Goal: Task Accomplishment & Management: Use online tool/utility

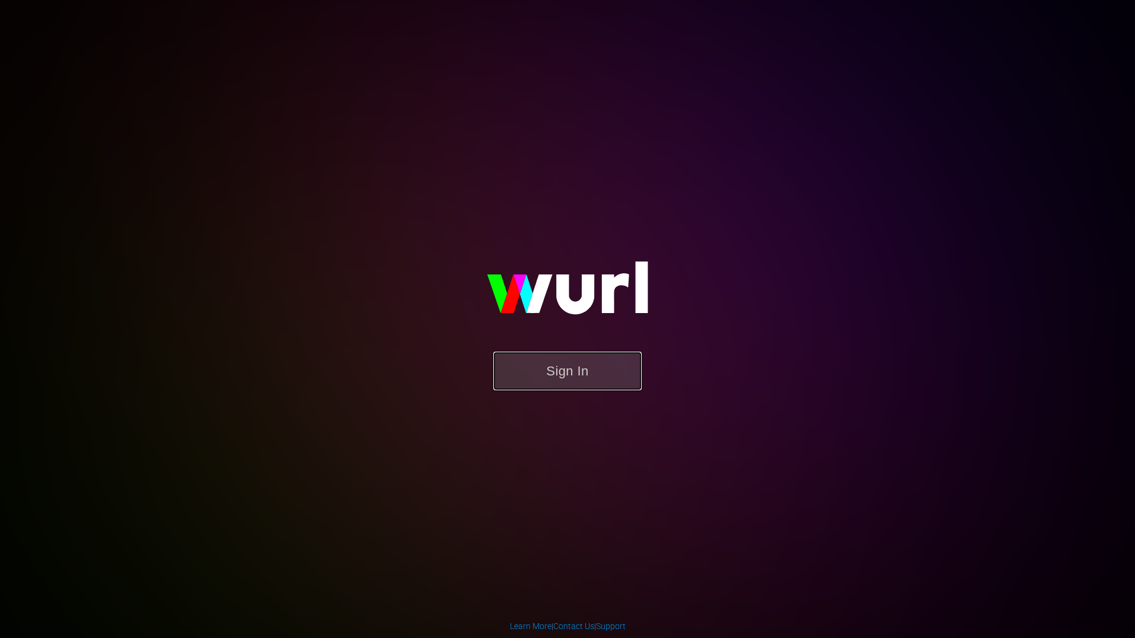
click at [589, 385] on button "Sign In" at bounding box center [567, 371] width 148 height 39
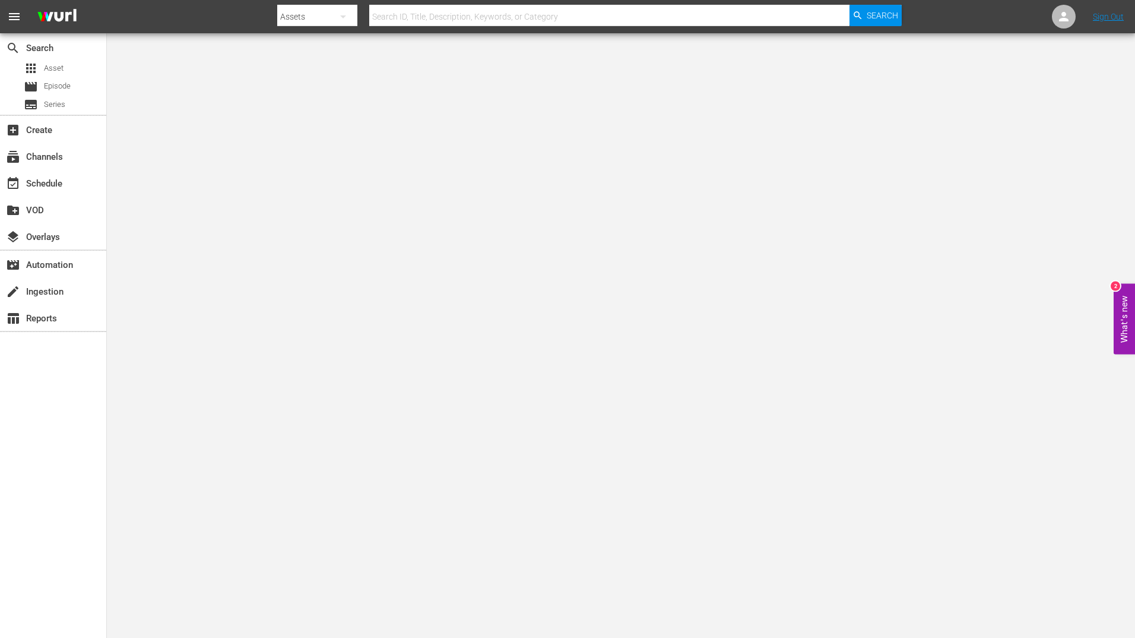
click at [916, 220] on body "menu Search By Assets Search ID, Title, Description, Keywords, or Category Sear…" at bounding box center [567, 319] width 1135 height 638
click at [76, 185] on div "event_available Schedule" at bounding box center [53, 182] width 106 height 24
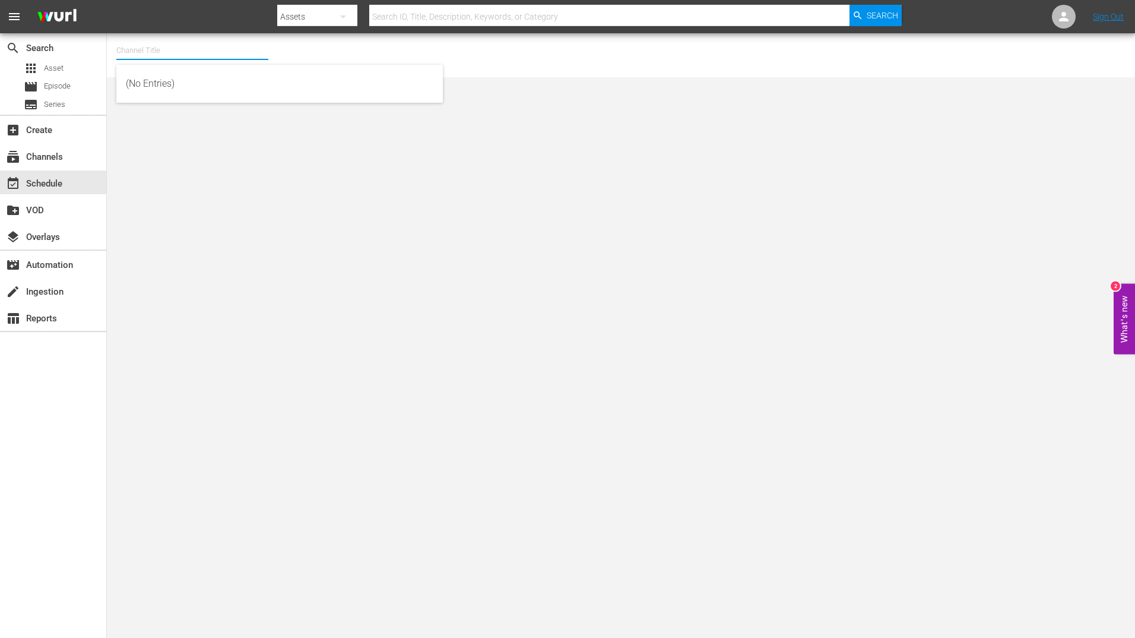
click at [220, 51] on input "text" at bounding box center [192, 50] width 152 height 29
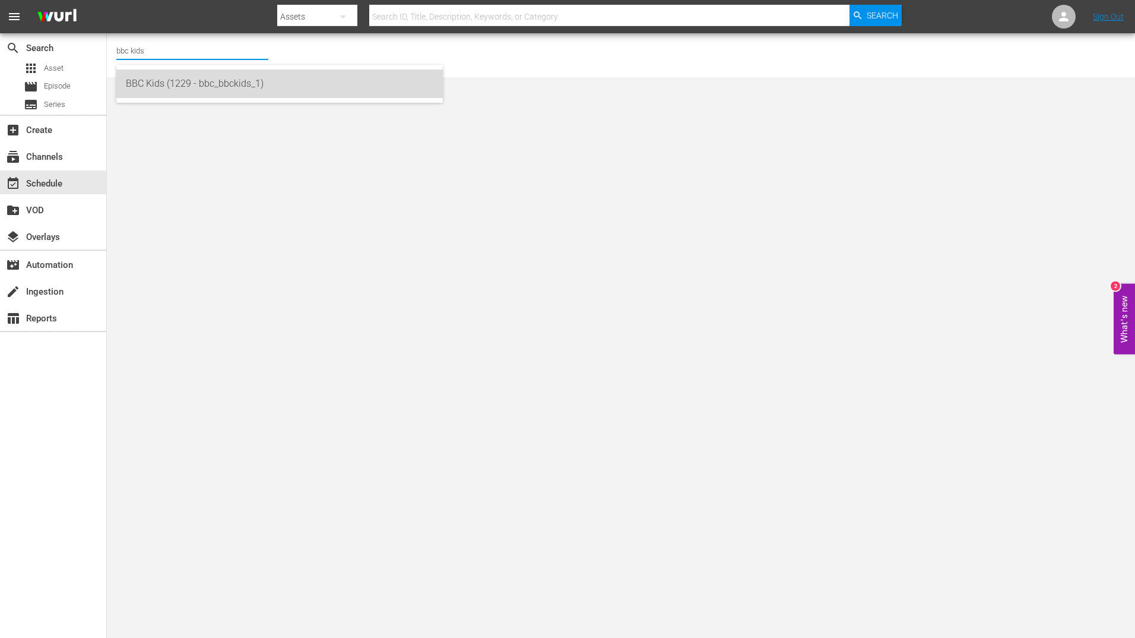
click at [209, 83] on div "BBC Kids (1229 - bbc_bbckids_1)" at bounding box center [280, 83] width 308 height 29
type input "BBC Kids (1229 - bbc_bbckids_1)"
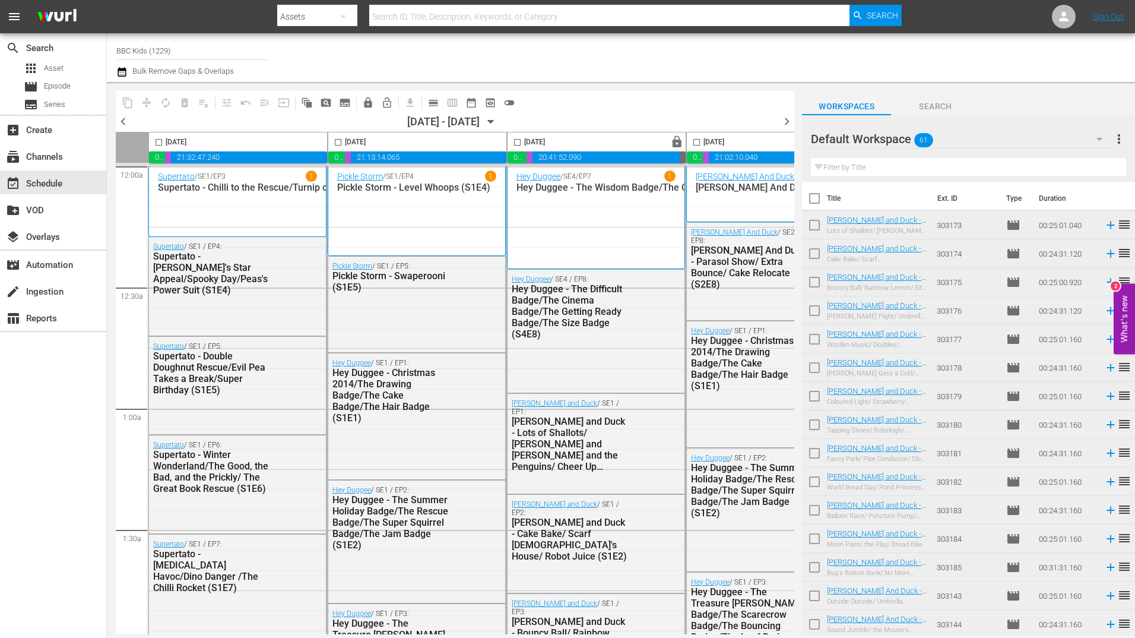
click at [960, 52] on div at bounding box center [896, 57] width 459 height 43
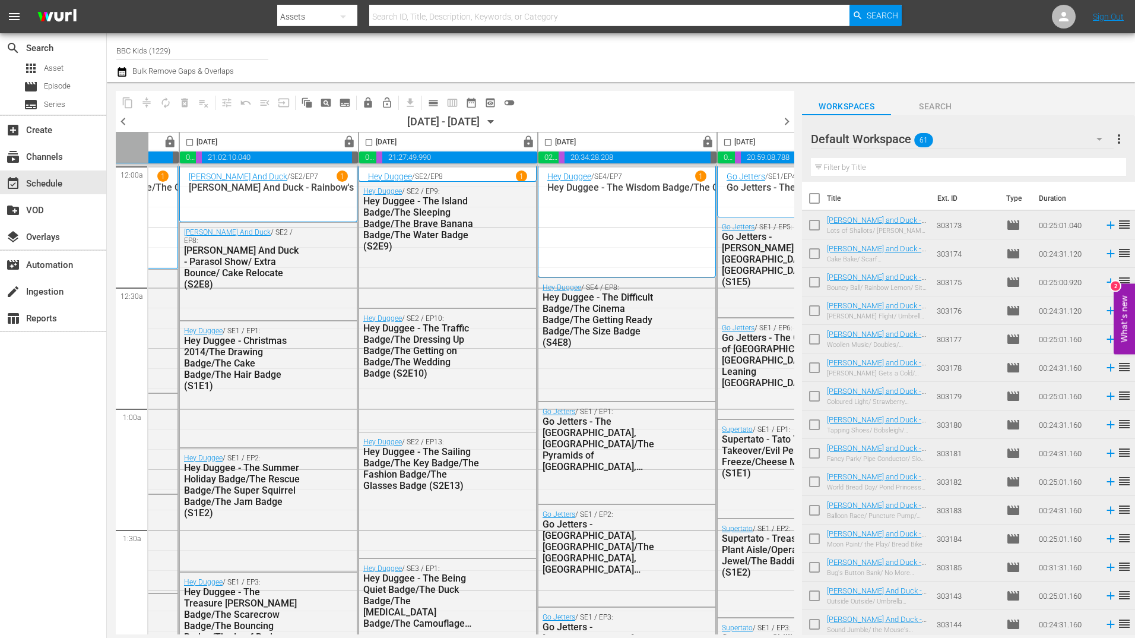
scroll to position [0, 614]
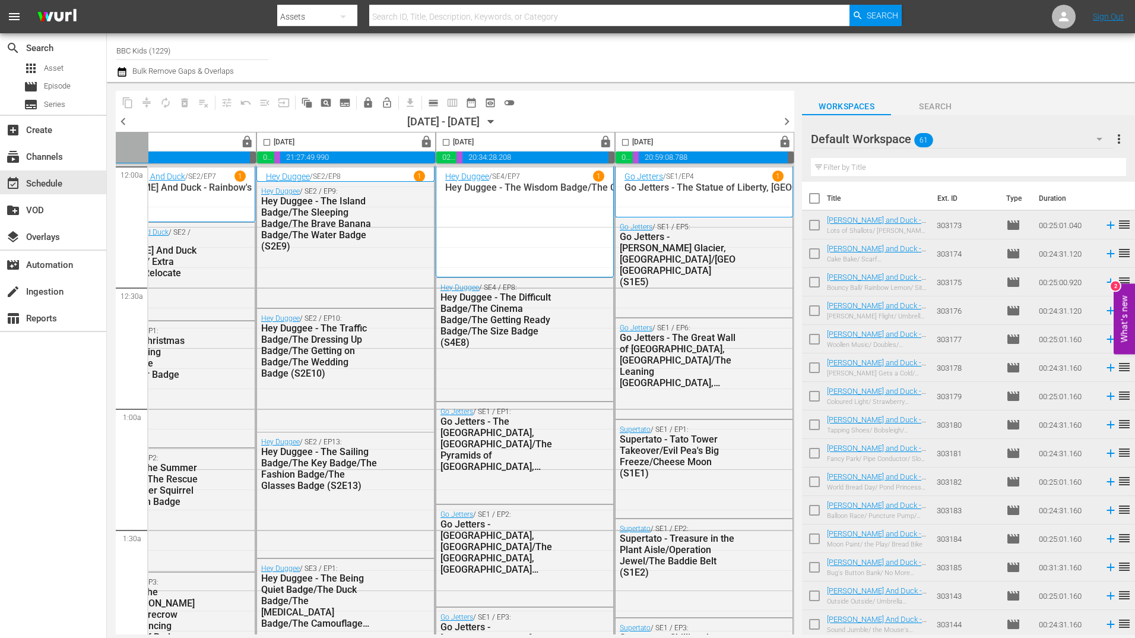
click at [789, 119] on span "chevron_right" at bounding box center [787, 121] width 15 height 15
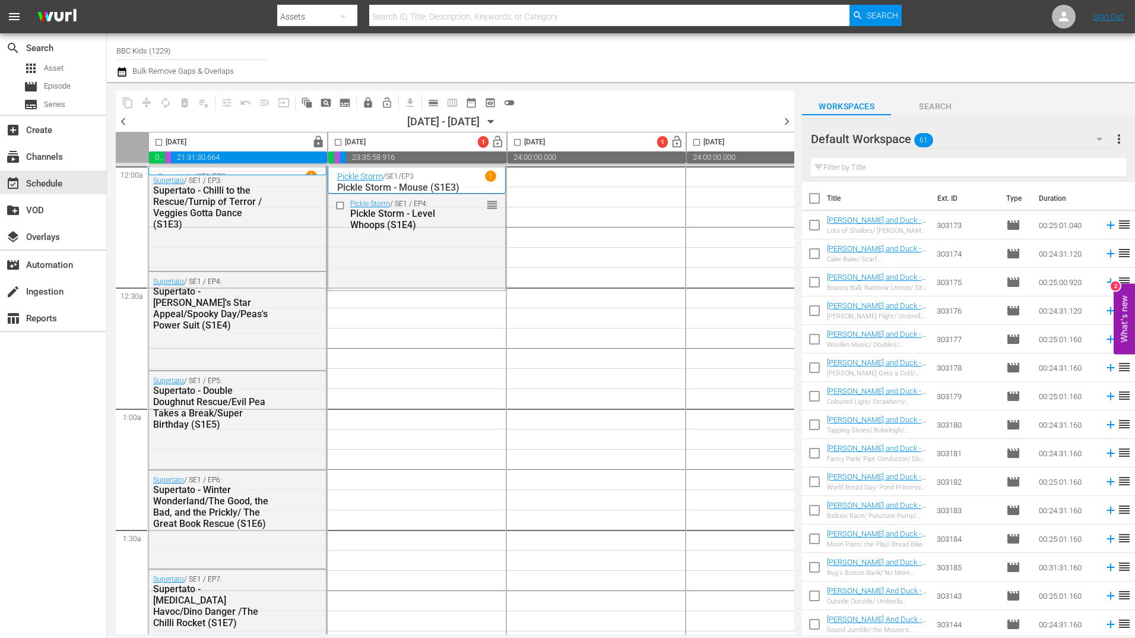
click at [498, 121] on icon "button" at bounding box center [491, 121] width 13 height 13
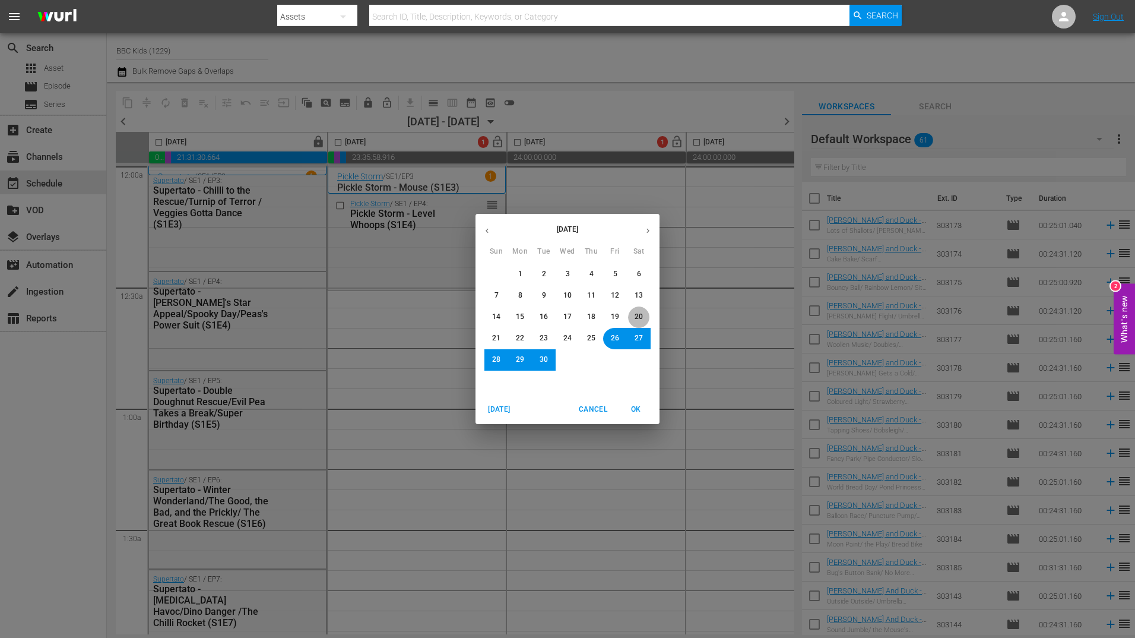
click at [640, 313] on span "20" at bounding box center [639, 317] width 8 height 10
click at [640, 405] on span "OK" at bounding box center [636, 409] width 29 height 12
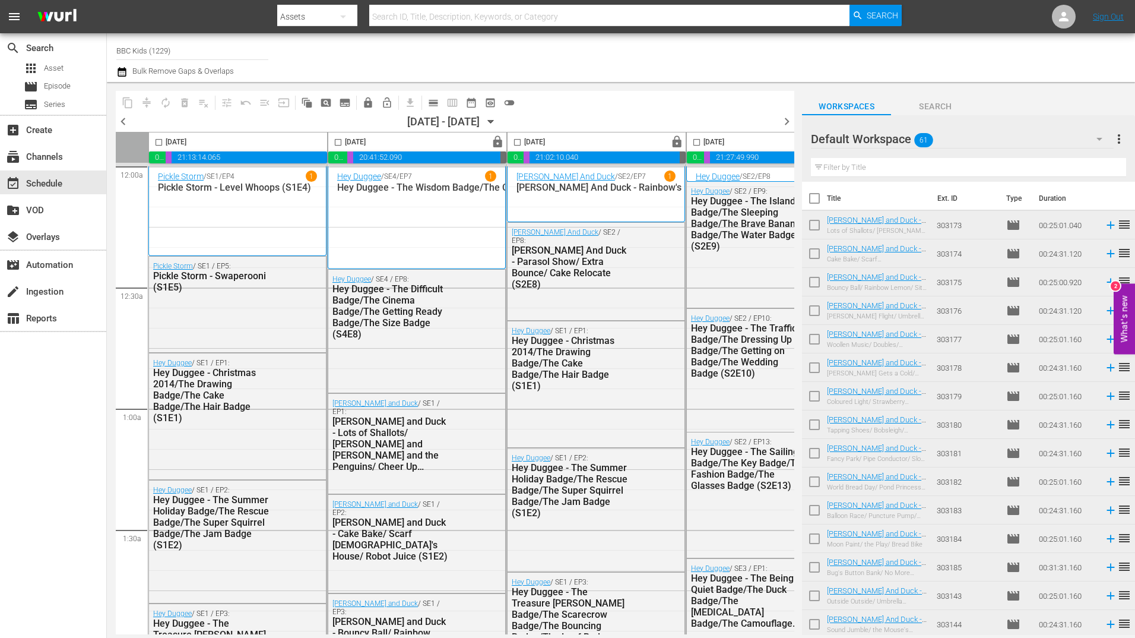
click at [160, 138] on input "checkbox" at bounding box center [159, 145] width 14 height 14
checkbox input "true"
click at [343, 144] on input "checkbox" at bounding box center [338, 145] width 14 height 14
checkbox input "true"
click at [515, 141] on input "checkbox" at bounding box center [518, 145] width 14 height 14
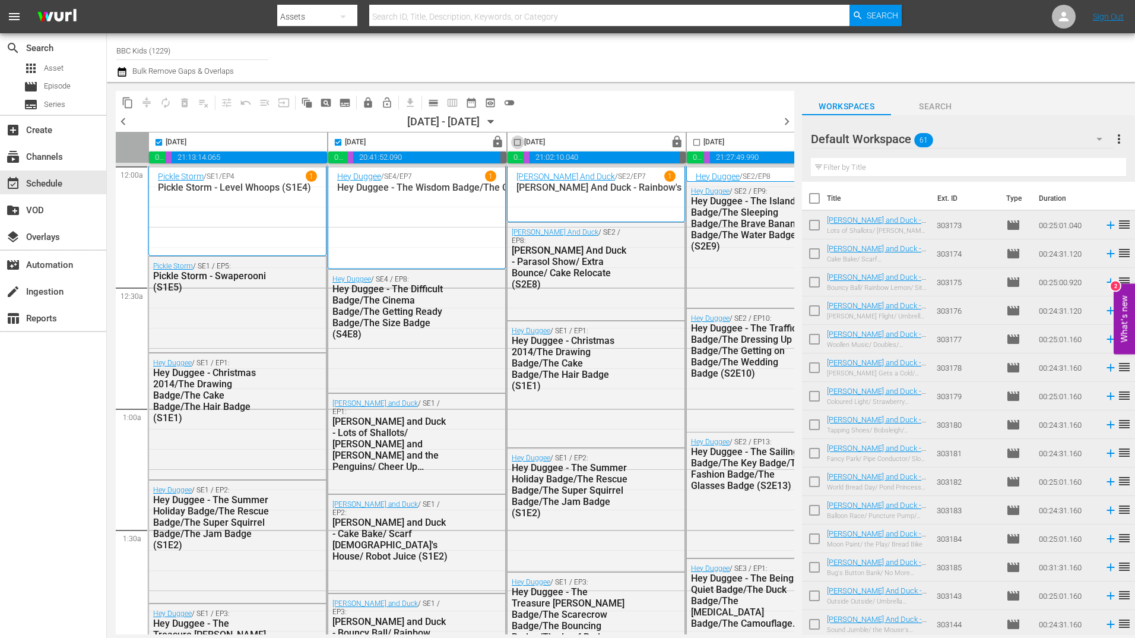
checkbox input "true"
click at [698, 141] on input "checkbox" at bounding box center [697, 145] width 14 height 14
checkbox input "true"
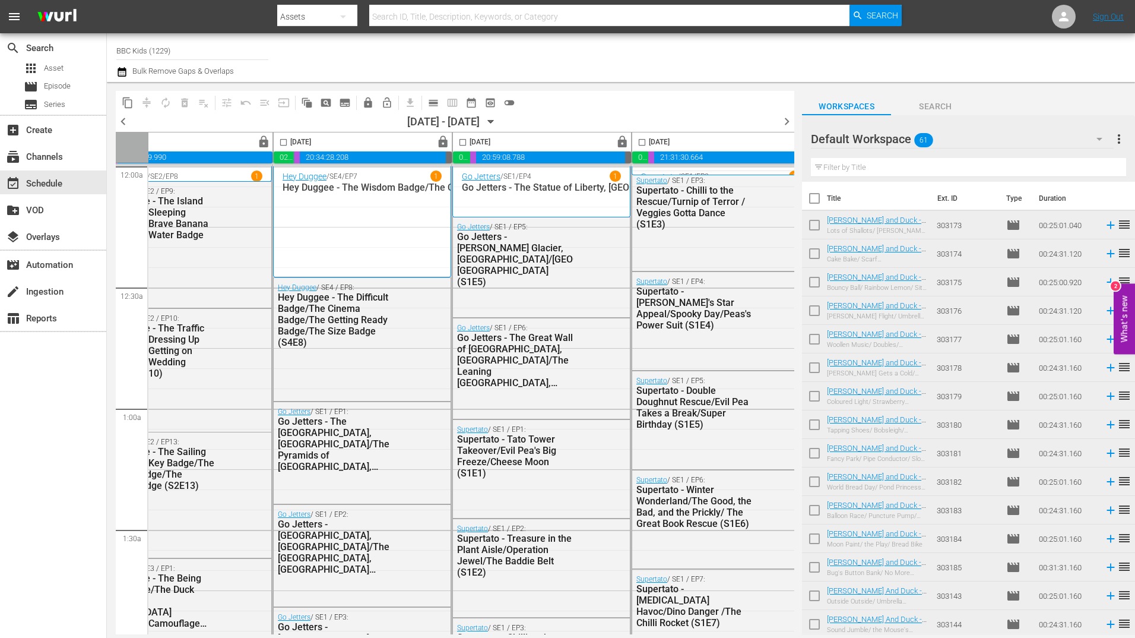
scroll to position [0, 614]
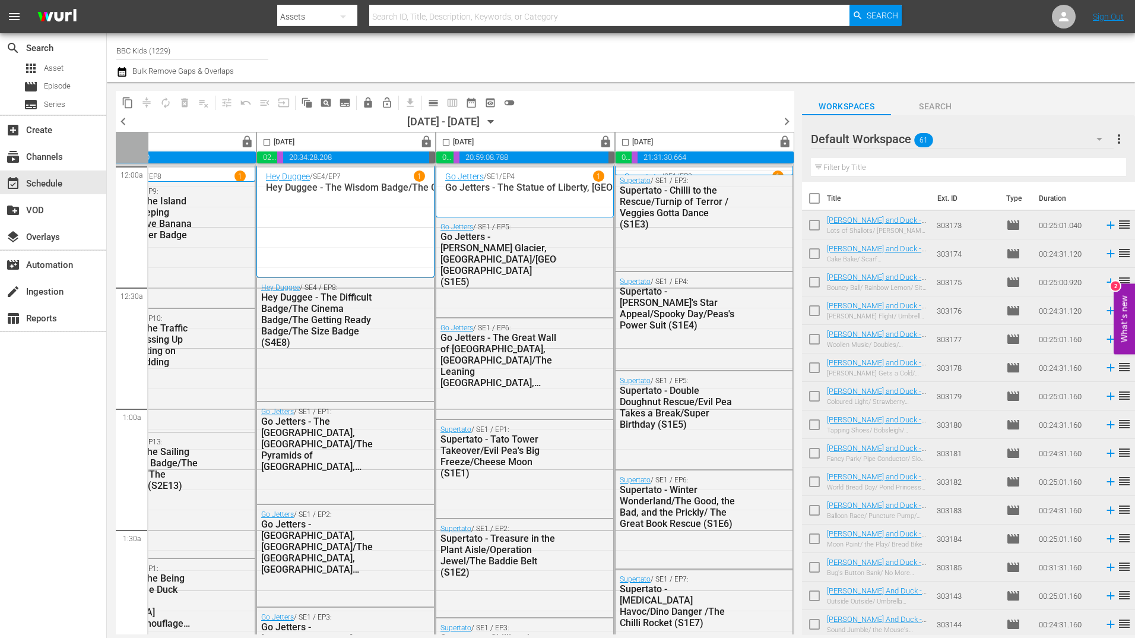
click at [261, 143] on input "checkbox" at bounding box center [267, 145] width 14 height 14
checkbox input "true"
click at [444, 143] on input "checkbox" at bounding box center [446, 145] width 14 height 14
checkbox input "true"
click at [620, 143] on input "checkbox" at bounding box center [626, 145] width 14 height 14
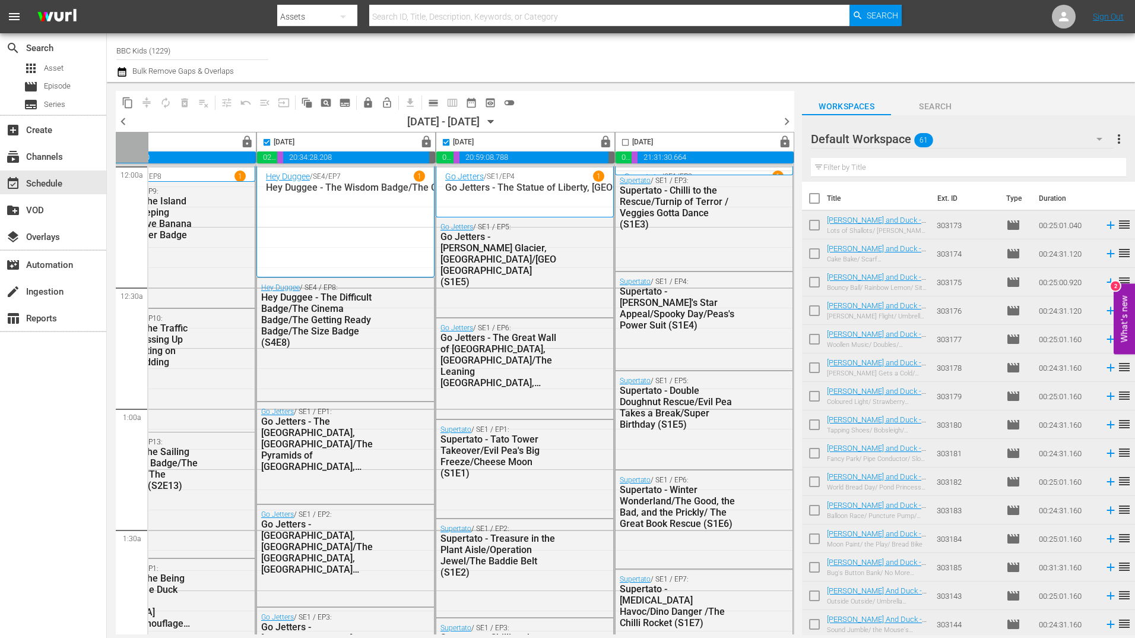
checkbox input "true"
click at [124, 105] on span "content_copy" at bounding box center [128, 103] width 12 height 12
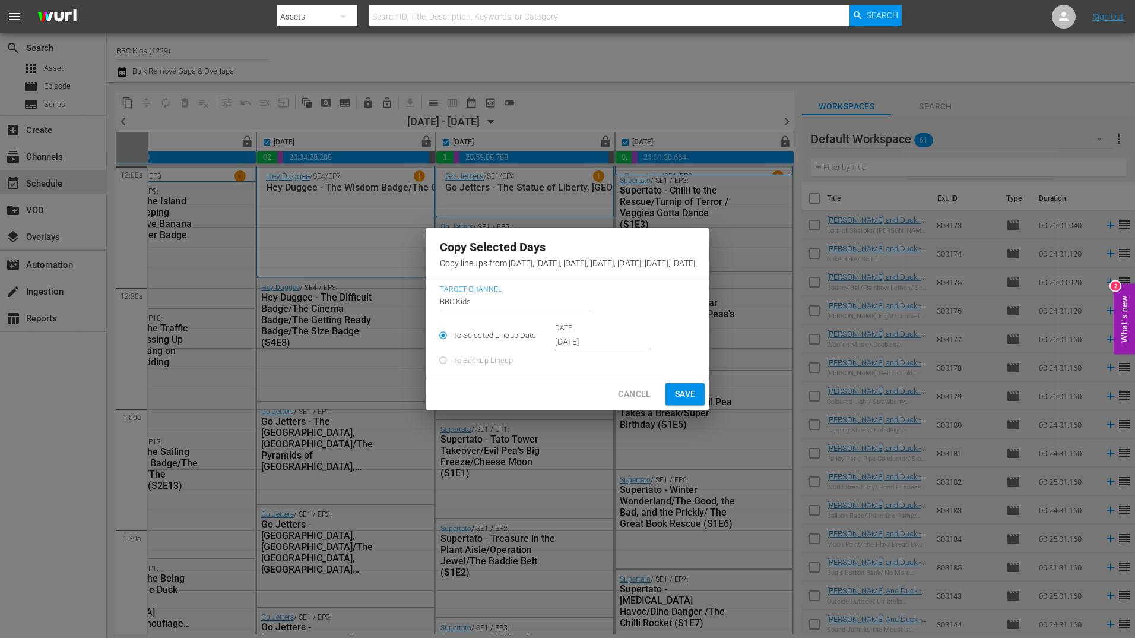
click at [555, 344] on input "[DATE]" at bounding box center [602, 342] width 94 height 18
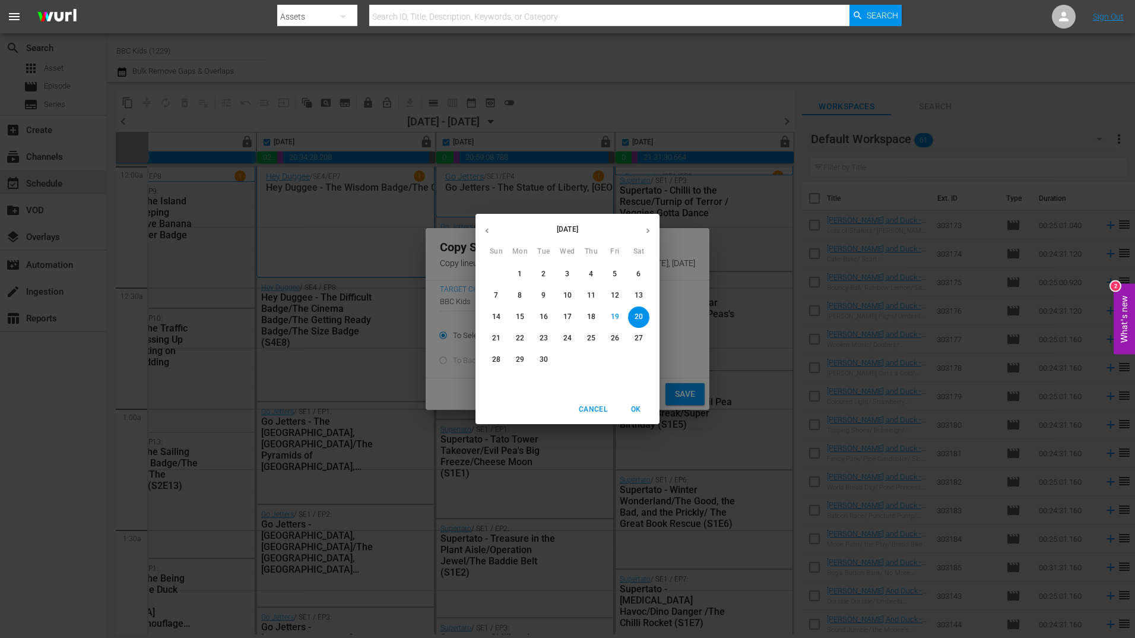
click at [638, 332] on button "27" at bounding box center [638, 338] width 21 height 21
type input "[DATE]"
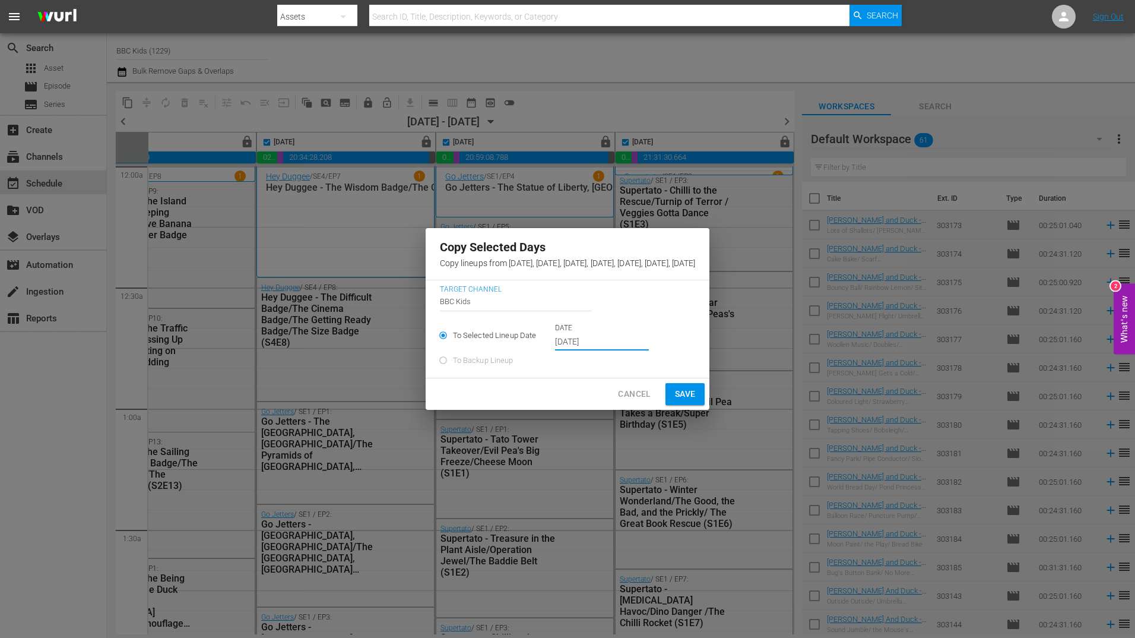
click at [696, 401] on span "Save" at bounding box center [685, 394] width 21 height 15
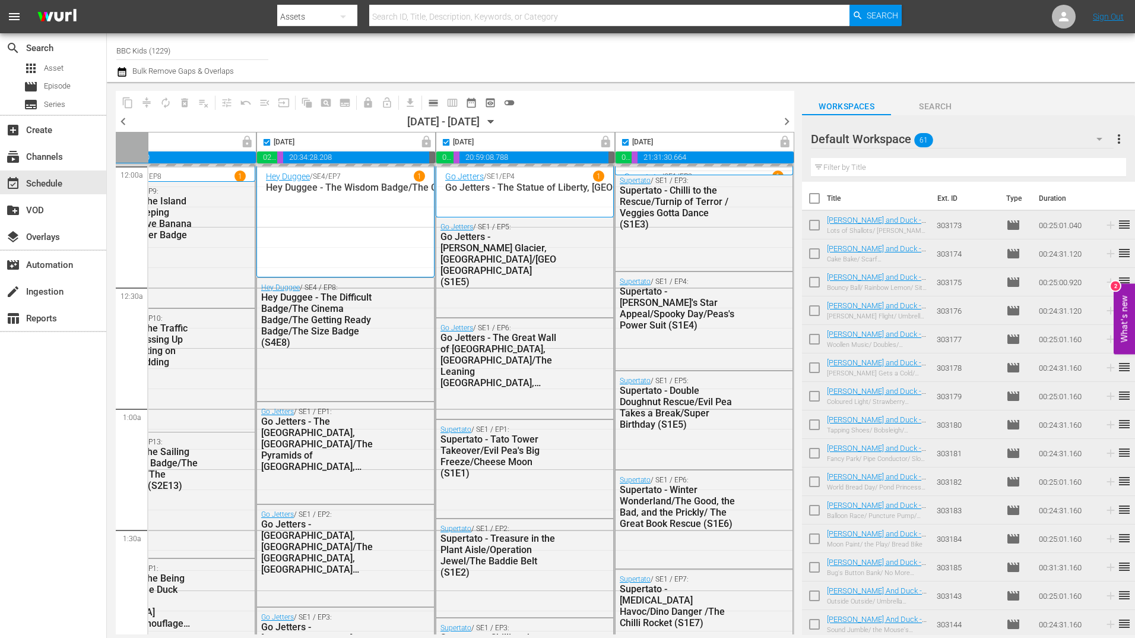
checkbox input "false"
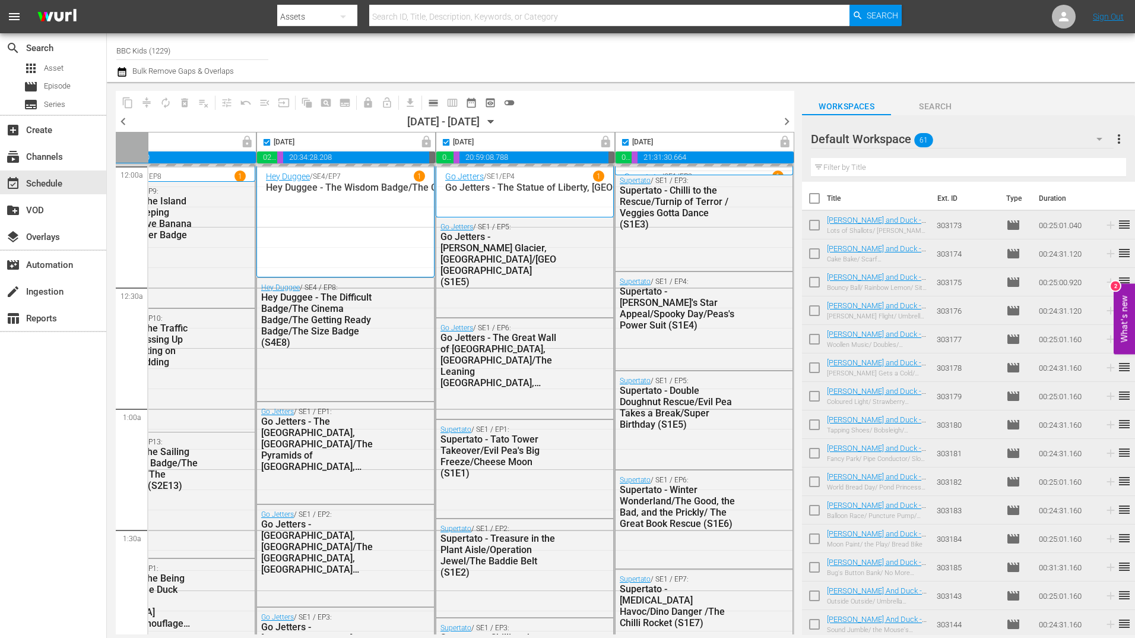
checkbox input "false"
click at [121, 74] on icon "button" at bounding box center [122, 72] width 8 height 10
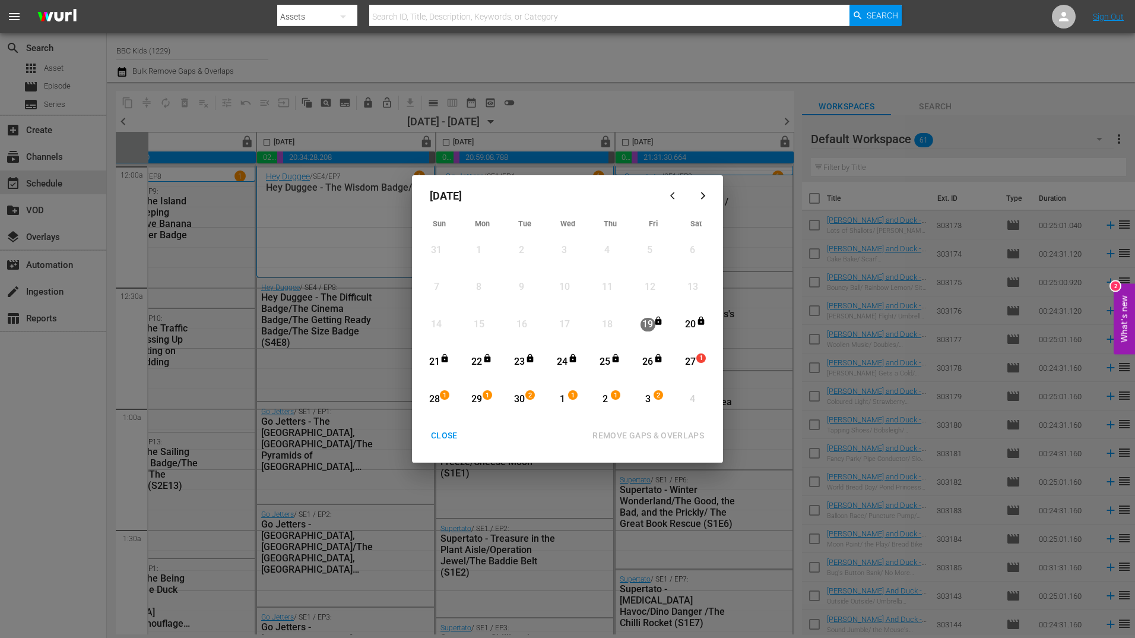
click at [701, 364] on div "1" at bounding box center [703, 362] width 10 height 12
click at [644, 401] on div "3" at bounding box center [648, 400] width 15 height 14
click at [650, 437] on div "REMOVE GAPS & OVERLAPS" at bounding box center [648, 435] width 131 height 15
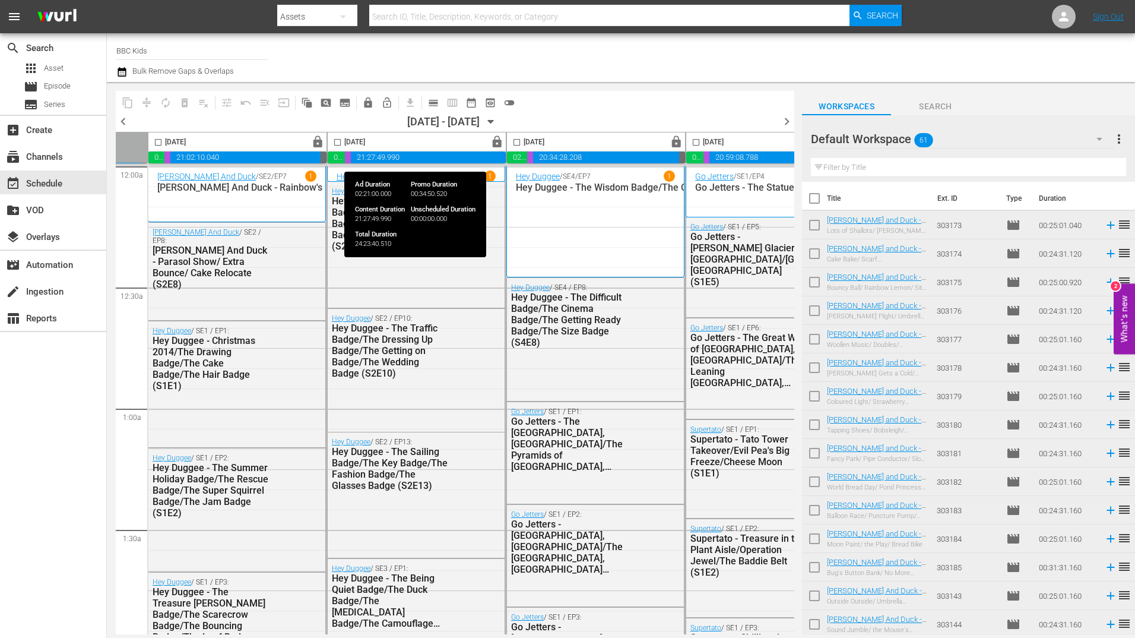
scroll to position [0, 614]
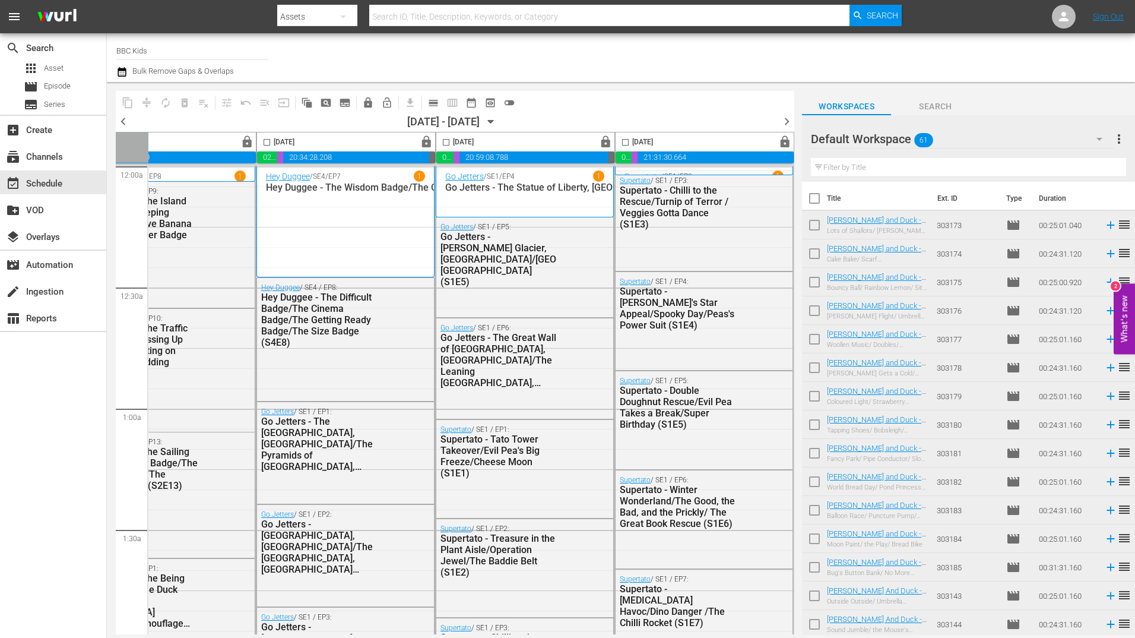
click at [789, 118] on span "chevron_right" at bounding box center [787, 121] width 15 height 15
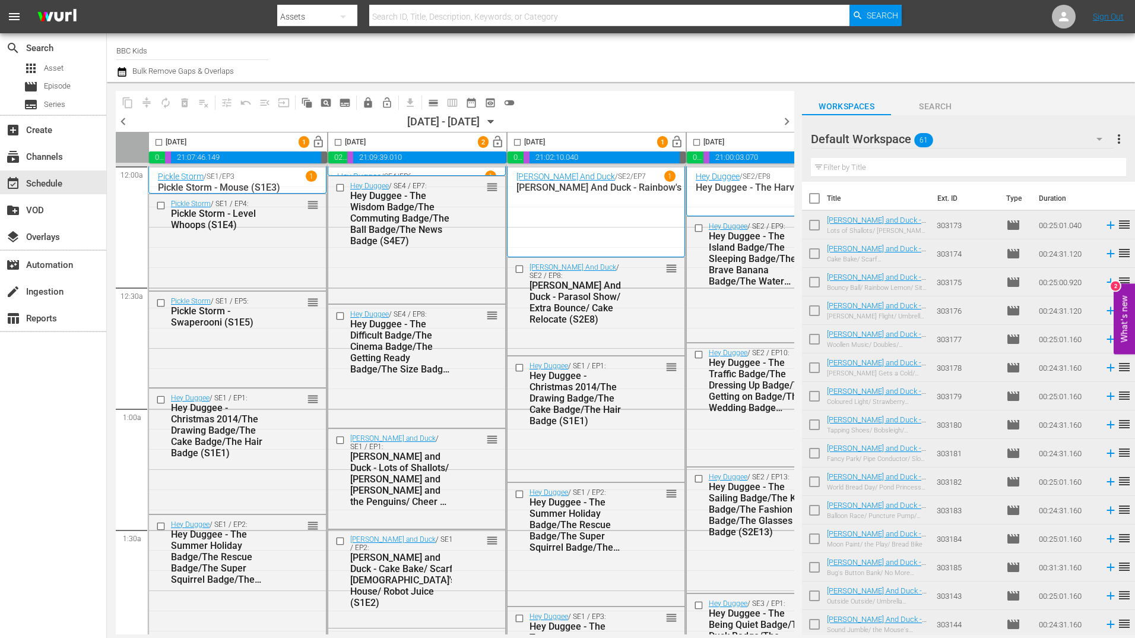
click at [160, 141] on input "checkbox" at bounding box center [159, 145] width 14 height 14
checkbox input "true"
click at [339, 141] on input "checkbox" at bounding box center [338, 145] width 14 height 14
checkbox input "true"
click at [521, 142] on input "checkbox" at bounding box center [518, 145] width 14 height 14
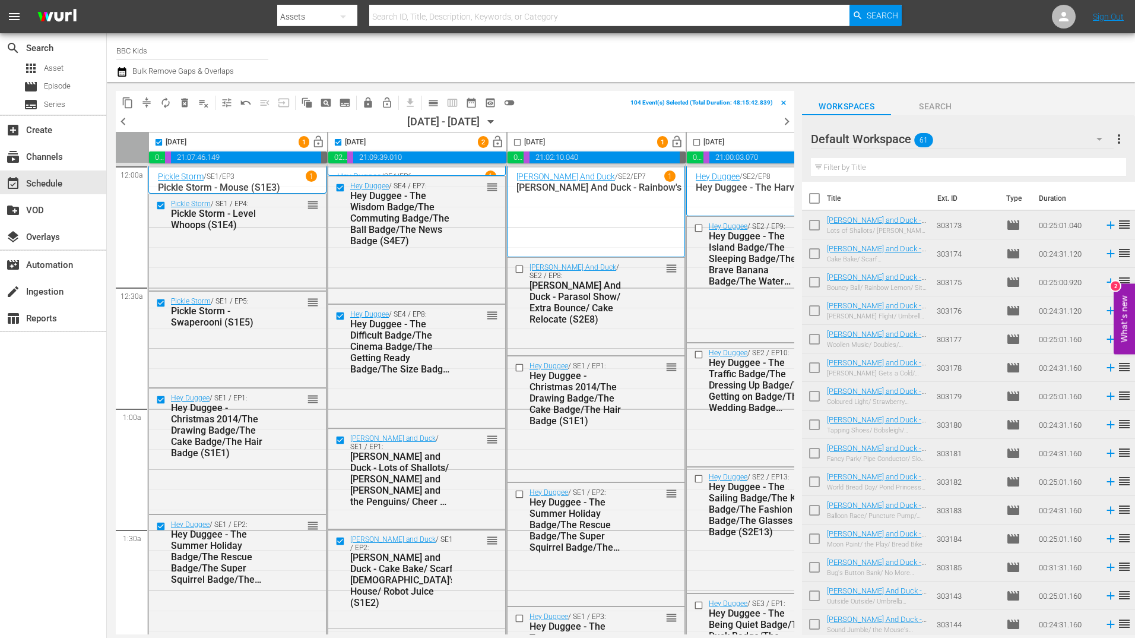
checkbox input "true"
click at [698, 143] on input "checkbox" at bounding box center [697, 145] width 14 height 14
checkbox input "true"
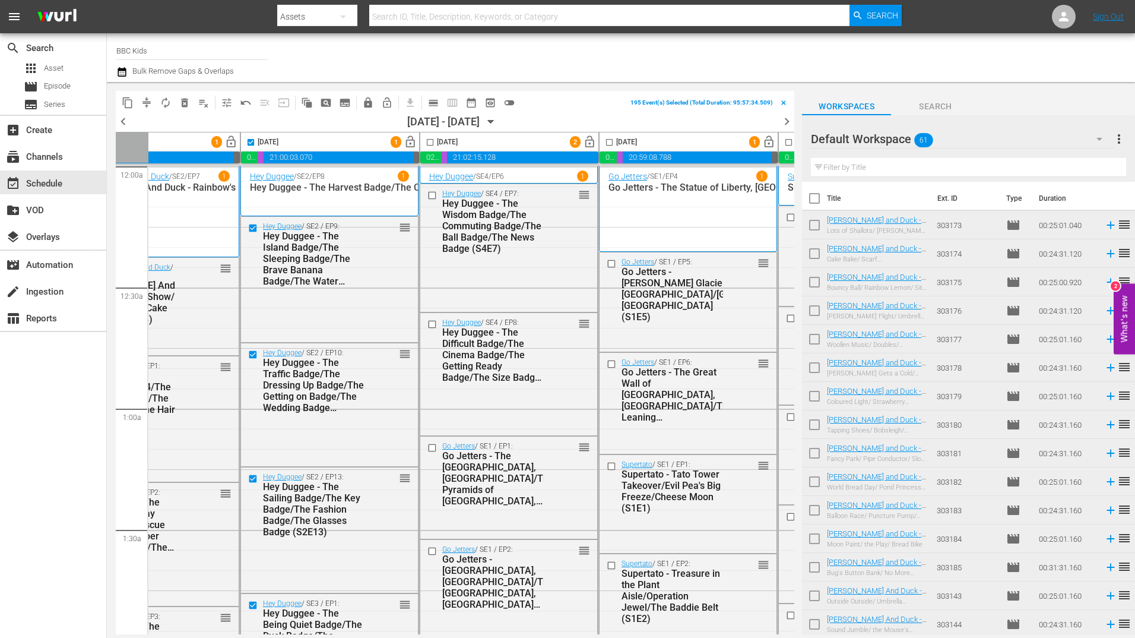
scroll to position [0, 447]
click at [431, 144] on input "checkbox" at bounding box center [430, 145] width 14 height 14
checkbox input "true"
click at [612, 141] on input "checkbox" at bounding box center [609, 145] width 14 height 14
checkbox input "true"
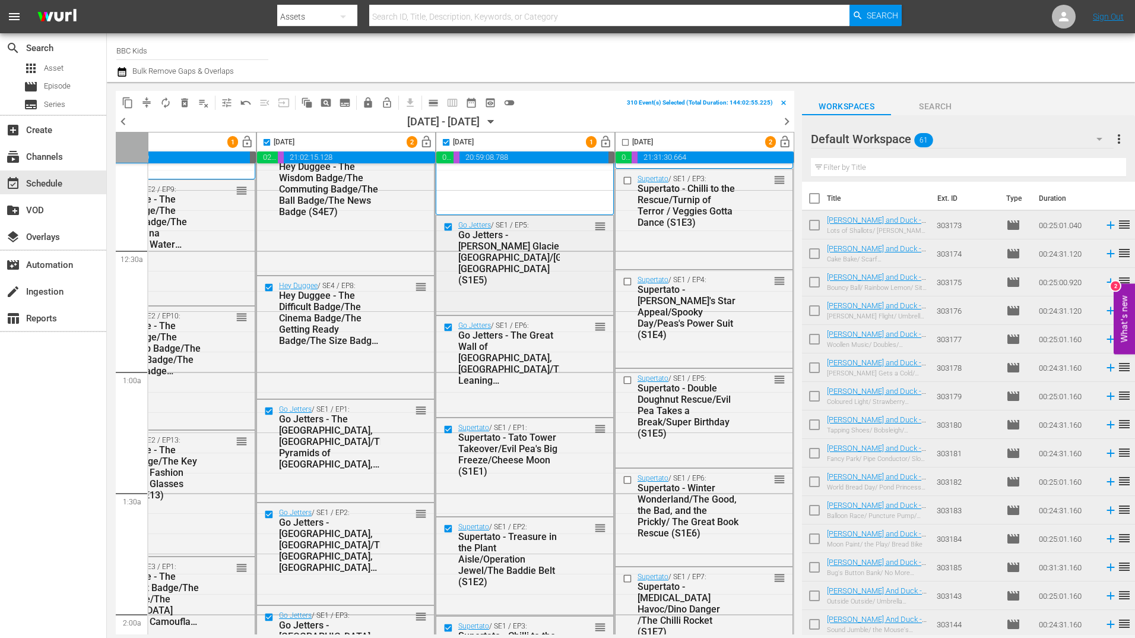
scroll to position [0, 614]
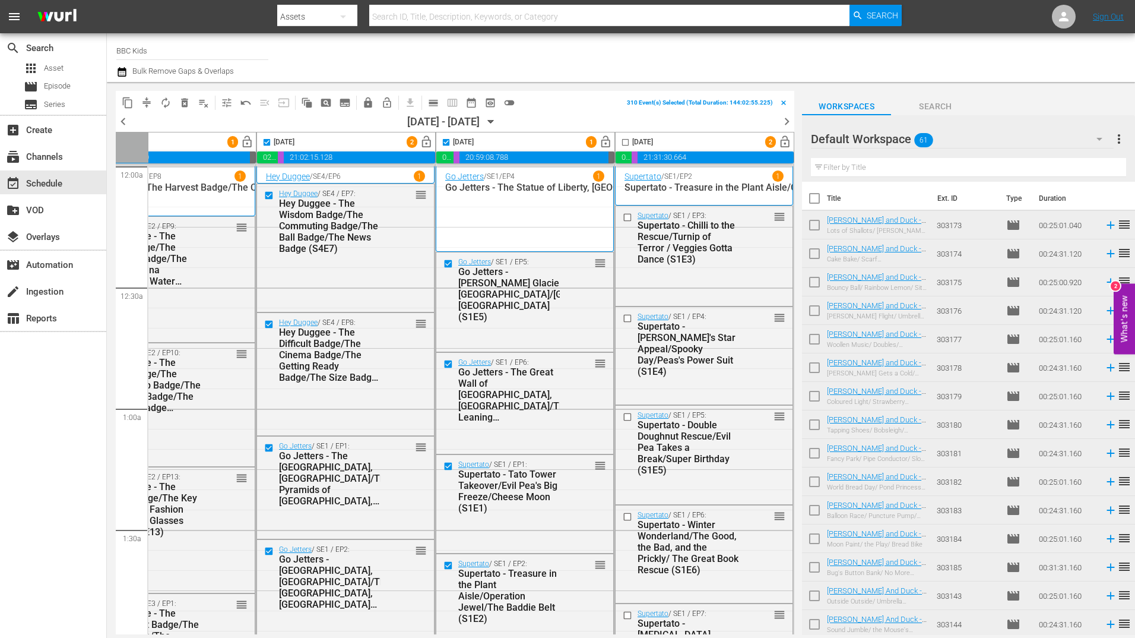
click at [623, 141] on input "checkbox" at bounding box center [626, 145] width 14 height 14
checkbox input "true"
click at [370, 105] on span "lock" at bounding box center [368, 103] width 12 height 12
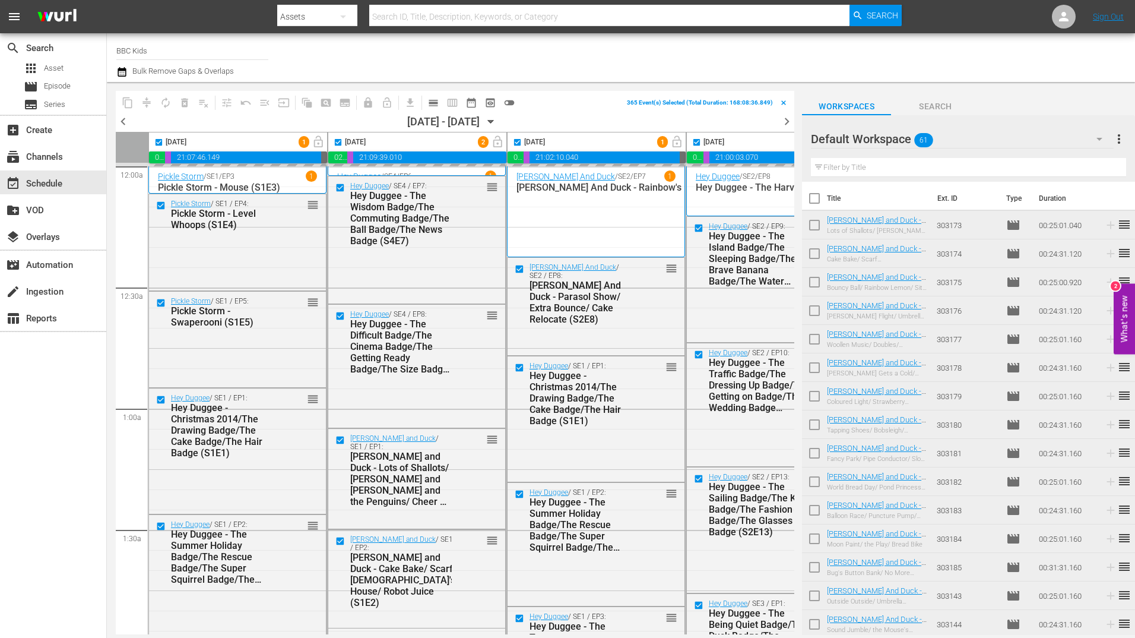
scroll to position [0, 614]
